Goal: Check status: Check status

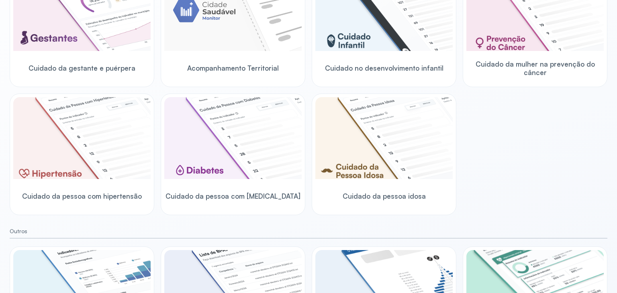
scroll to position [225, 0]
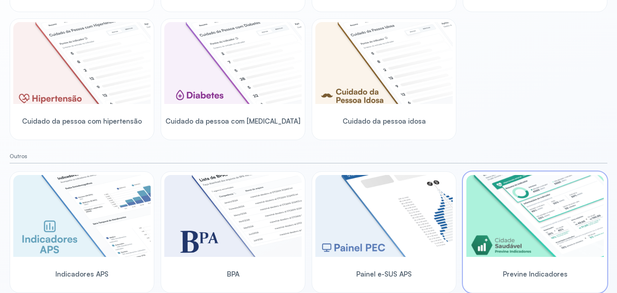
click at [549, 198] on img at bounding box center [534, 216] width 137 height 82
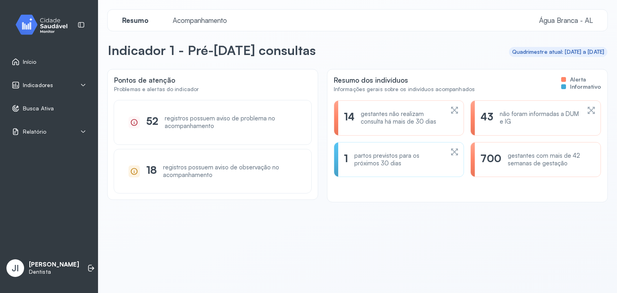
click at [41, 84] on span "Indicadores" at bounding box center [38, 85] width 30 height 7
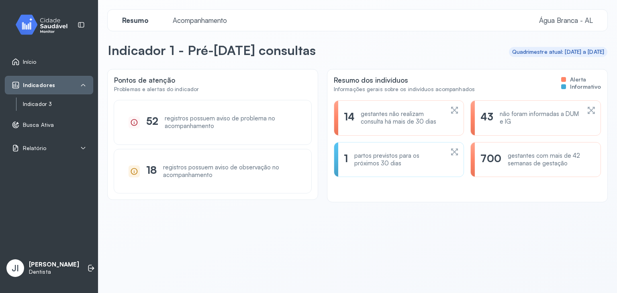
click at [68, 102] on link "Indicador 3" at bounding box center [58, 104] width 70 height 7
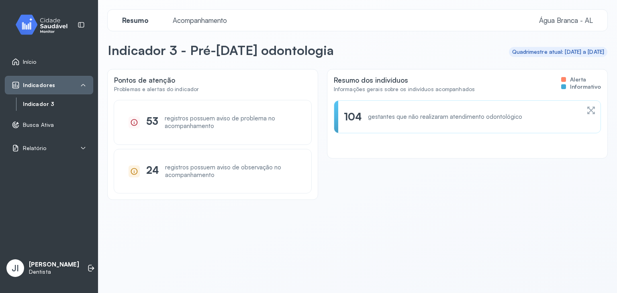
click at [203, 21] on span "Acompanhamento" at bounding box center [200, 20] width 64 height 8
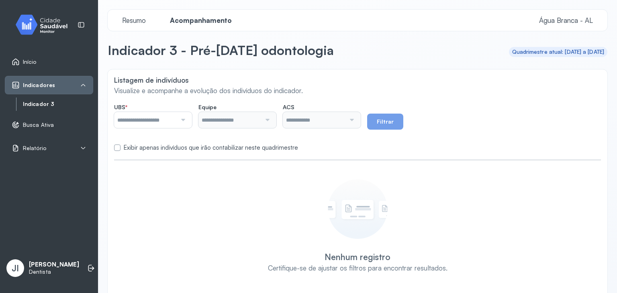
click at [187, 116] on div at bounding box center [182, 120] width 10 height 16
click at [160, 241] on div "**********" at bounding box center [358, 183] width 500 height 228
click at [400, 121] on button "Filtrar" at bounding box center [385, 122] width 36 height 16
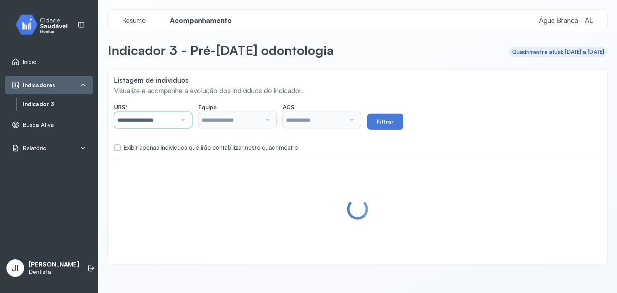
type input "**********"
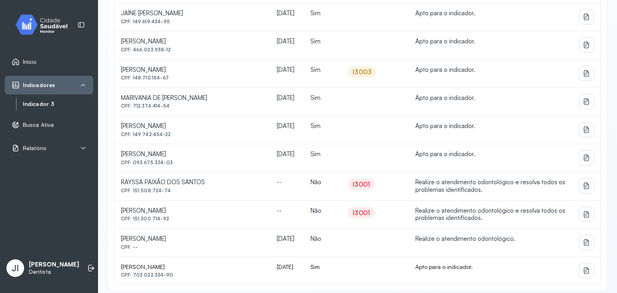
scroll to position [437, 0]
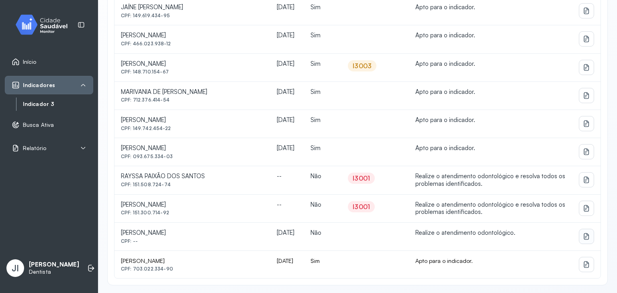
click at [582, 235] on icon at bounding box center [586, 237] width 8 height 8
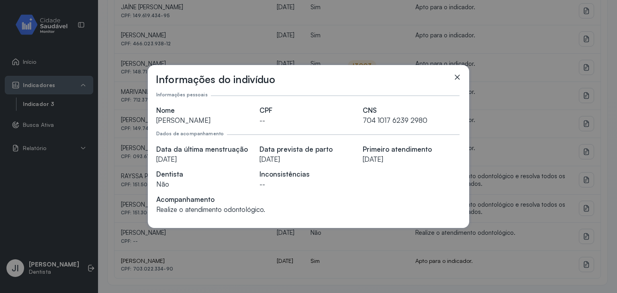
click at [457, 77] on icon at bounding box center [457, 77] width 5 height 5
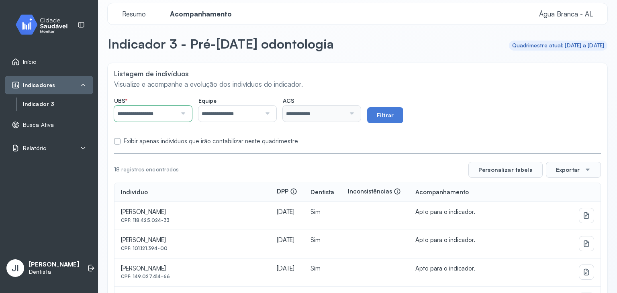
scroll to position [0, 0]
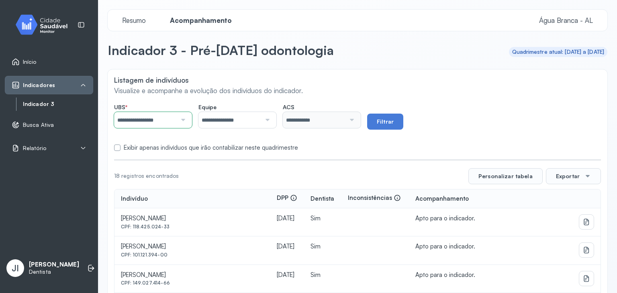
click at [35, 57] on div "Início" at bounding box center [49, 62] width 88 height 18
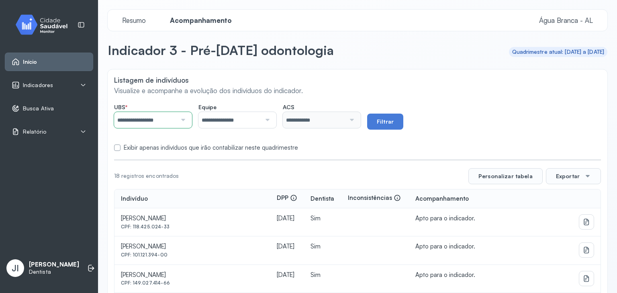
click at [45, 14] on img at bounding box center [44, 25] width 72 height 24
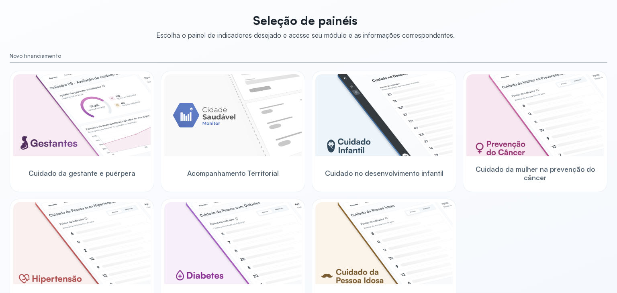
scroll to position [47, 0]
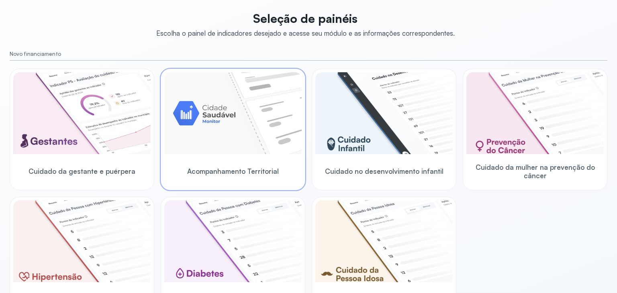
click at [250, 96] on img at bounding box center [232, 113] width 137 height 82
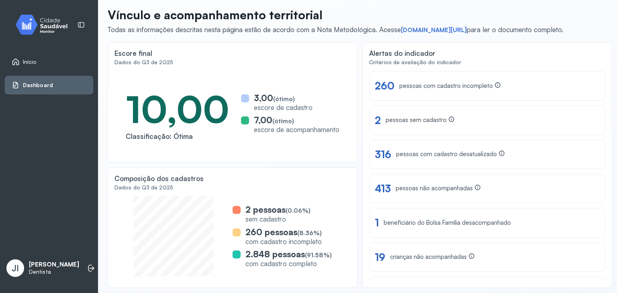
scroll to position [24, 0]
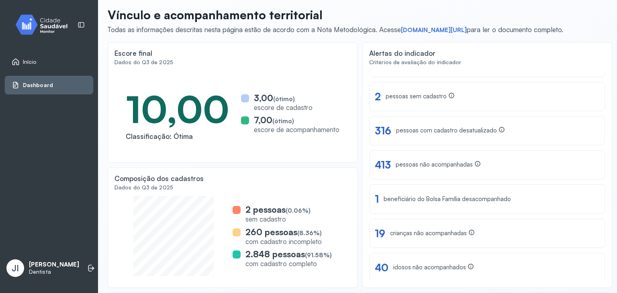
click at [44, 34] on img at bounding box center [44, 25] width 72 height 24
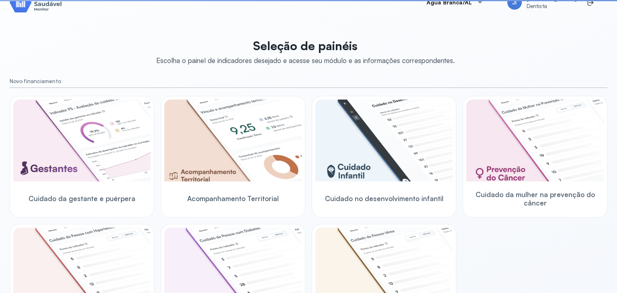
scroll to position [35, 0]
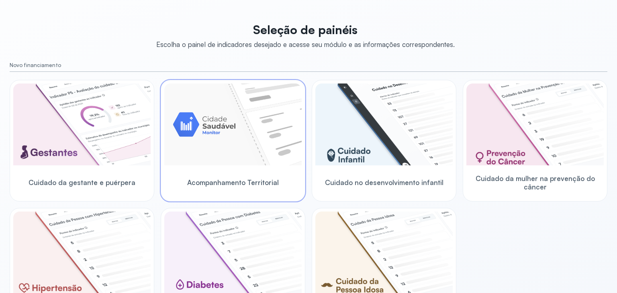
click at [184, 87] on img at bounding box center [232, 125] width 137 height 82
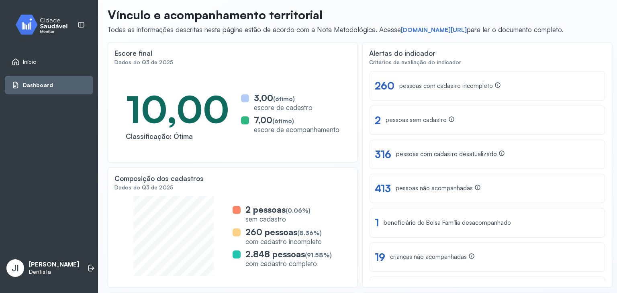
click at [45, 32] on img at bounding box center [44, 25] width 72 height 24
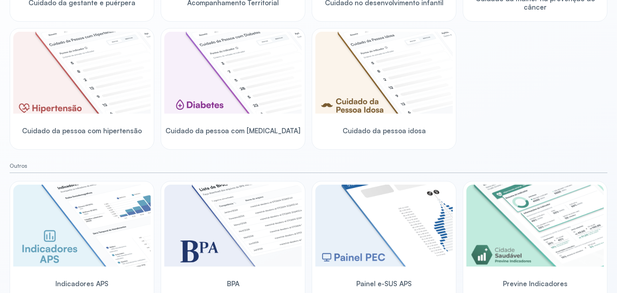
scroll to position [225, 0]
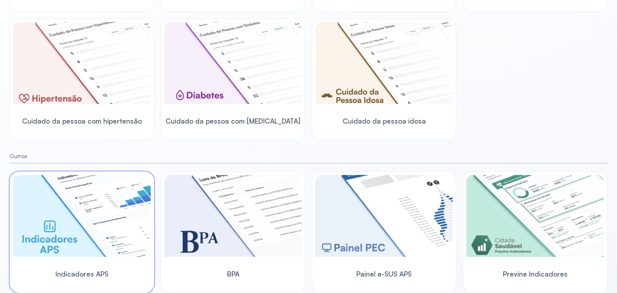
click at [62, 214] on img at bounding box center [81, 216] width 137 height 82
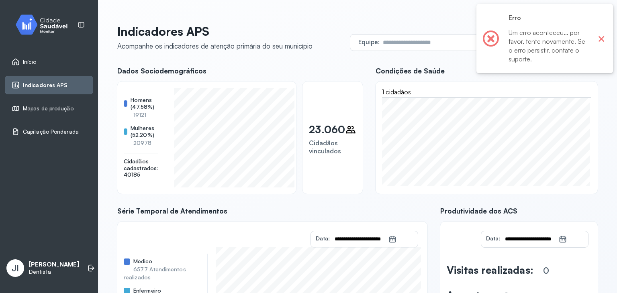
click at [600, 41] on button "×" at bounding box center [601, 38] width 10 height 10
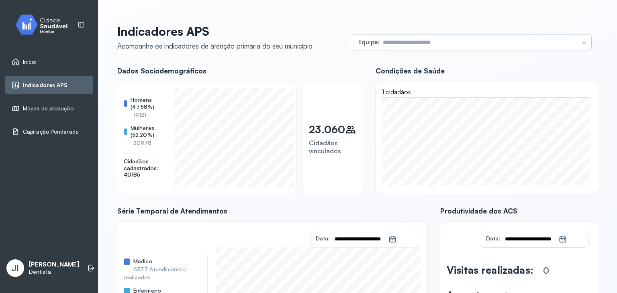
click at [571, 43] on input "text" at bounding box center [478, 43] width 199 height 16
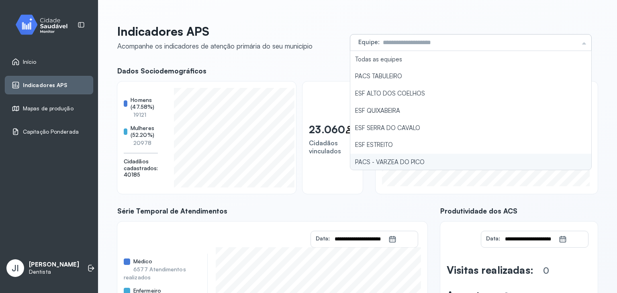
type input "**********"
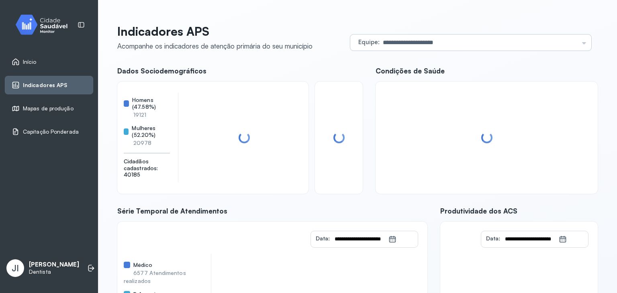
click at [417, 156] on div "**********" at bounding box center [357, 203] width 480 height 358
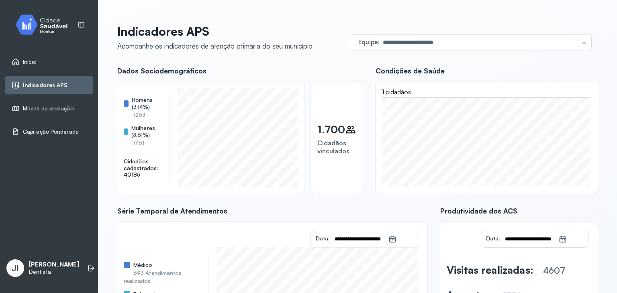
click at [39, 62] on link "Início" at bounding box center [49, 62] width 75 height 8
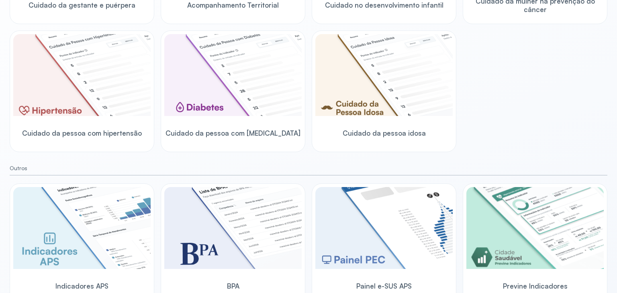
scroll to position [225, 0]
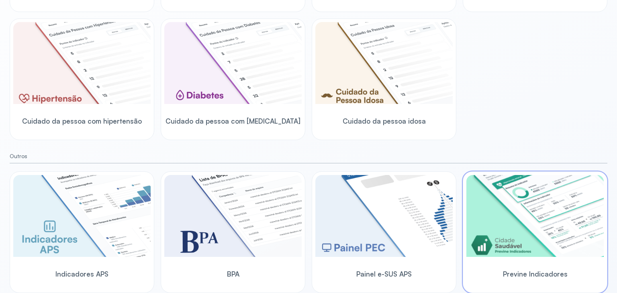
click at [536, 201] on img at bounding box center [534, 216] width 137 height 82
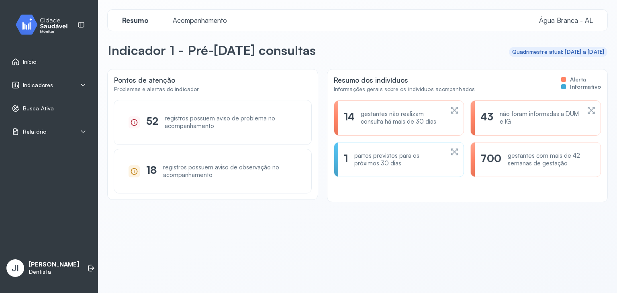
click at [65, 82] on div "Indicadores" at bounding box center [49, 85] width 75 height 8
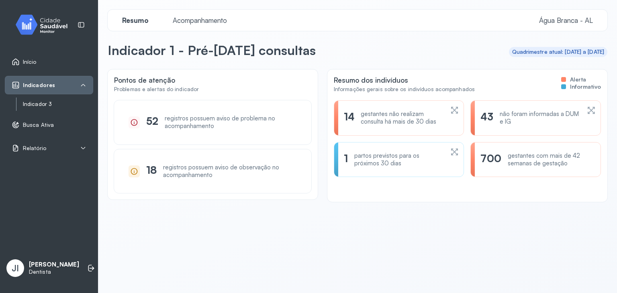
click at [48, 106] on link "Indicador 3" at bounding box center [58, 104] width 70 height 7
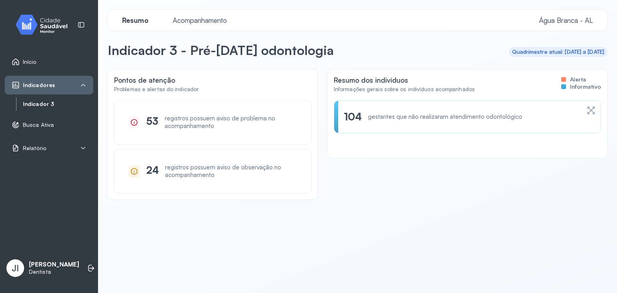
click at [173, 20] on span "Acompanhamento" at bounding box center [200, 20] width 64 height 8
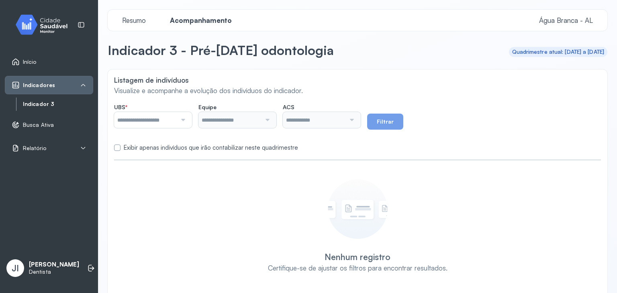
click at [187, 122] on div at bounding box center [182, 120] width 10 height 16
click at [177, 237] on div "**********" at bounding box center [358, 183] width 500 height 228
click at [403, 123] on button "Filtrar" at bounding box center [385, 122] width 36 height 16
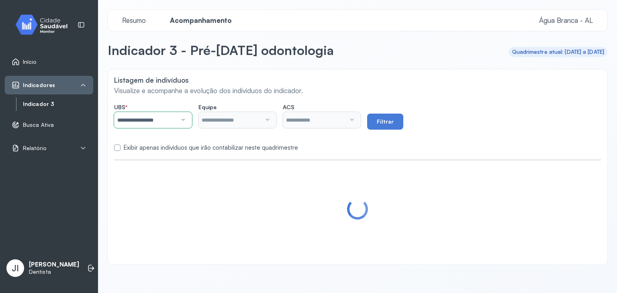
type input "**********"
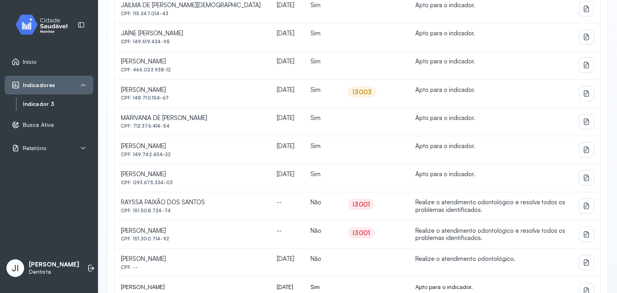
scroll to position [437, 0]
